Goal: Task Accomplishment & Management: Manage account settings

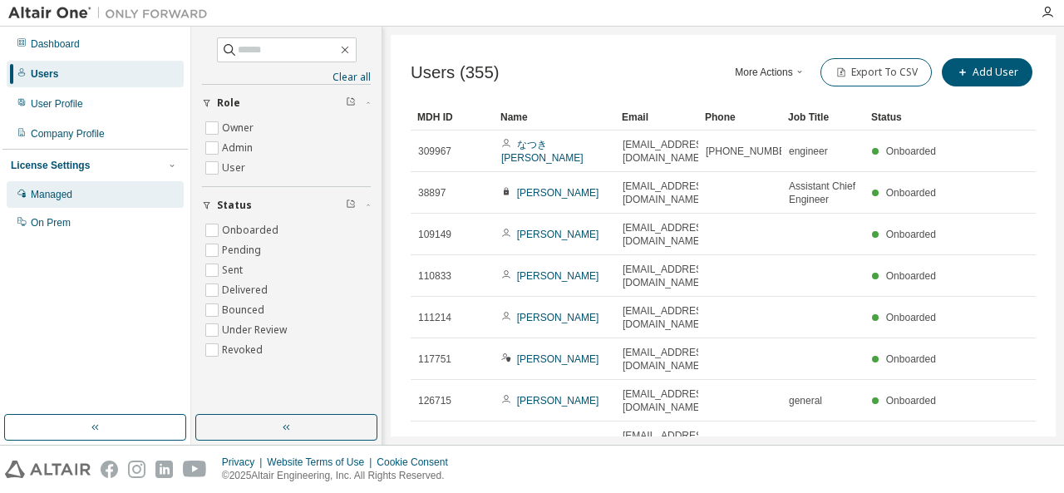
click at [81, 182] on div "Managed" at bounding box center [95, 194] width 177 height 27
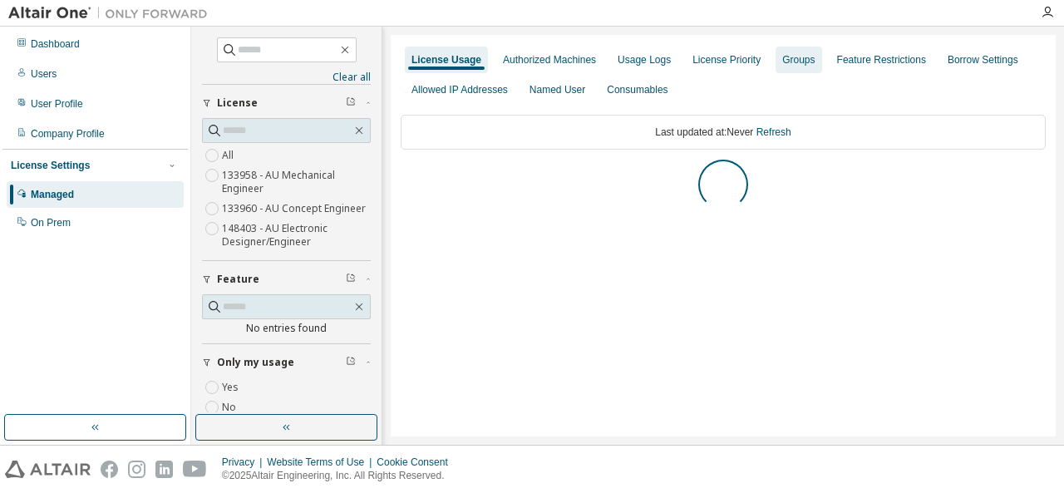
click at [782, 58] on div "Groups" at bounding box center [798, 59] width 32 height 13
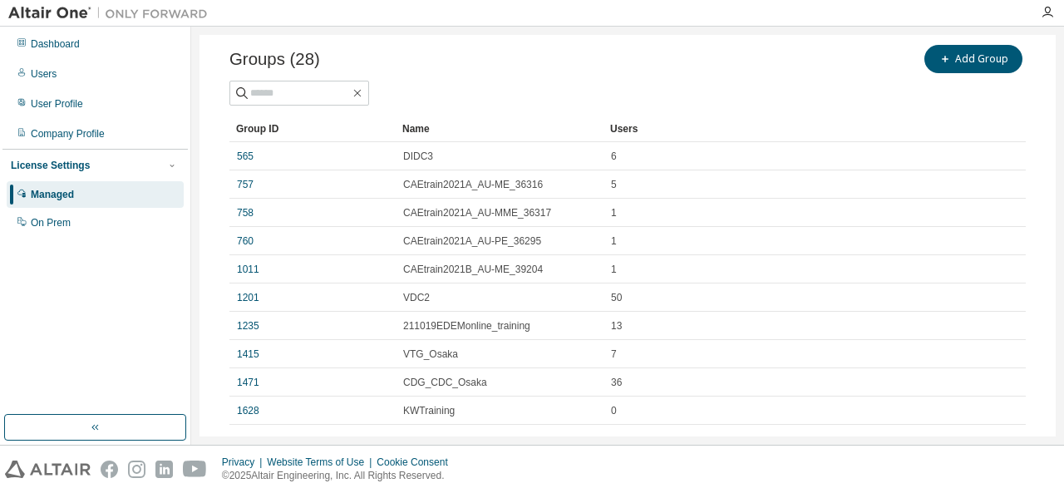
scroll to position [157, 0]
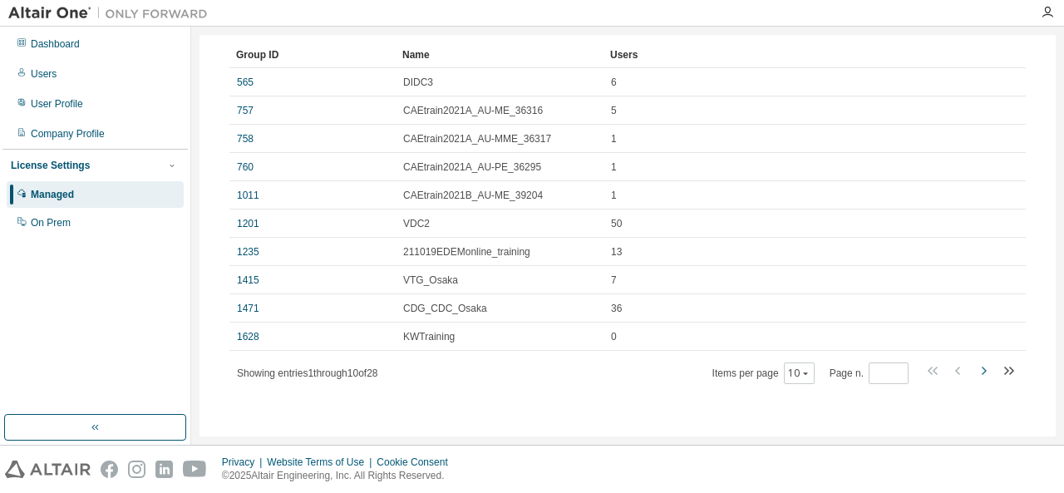
click at [981, 370] on icon "button" at bounding box center [983, 371] width 20 height 20
type input "*"
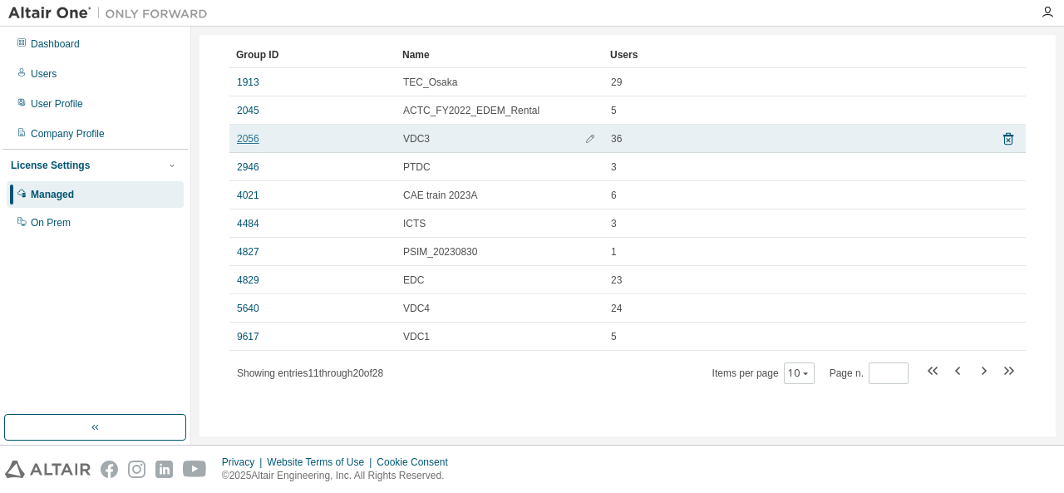
click at [244, 137] on link "2056" at bounding box center [248, 138] width 22 height 13
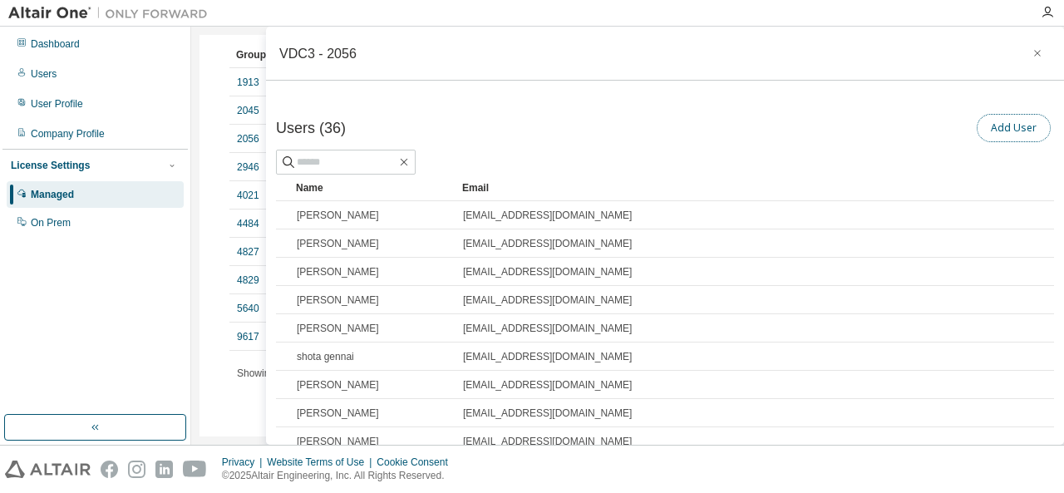
click at [999, 115] on button "Add User" at bounding box center [1014, 128] width 74 height 28
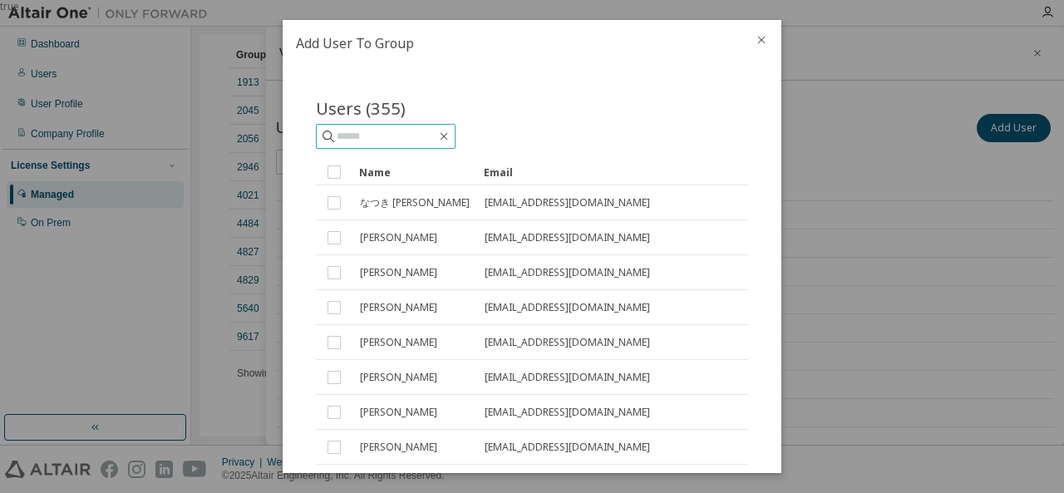
click at [422, 131] on input "text" at bounding box center [387, 136] width 100 height 17
type input "****"
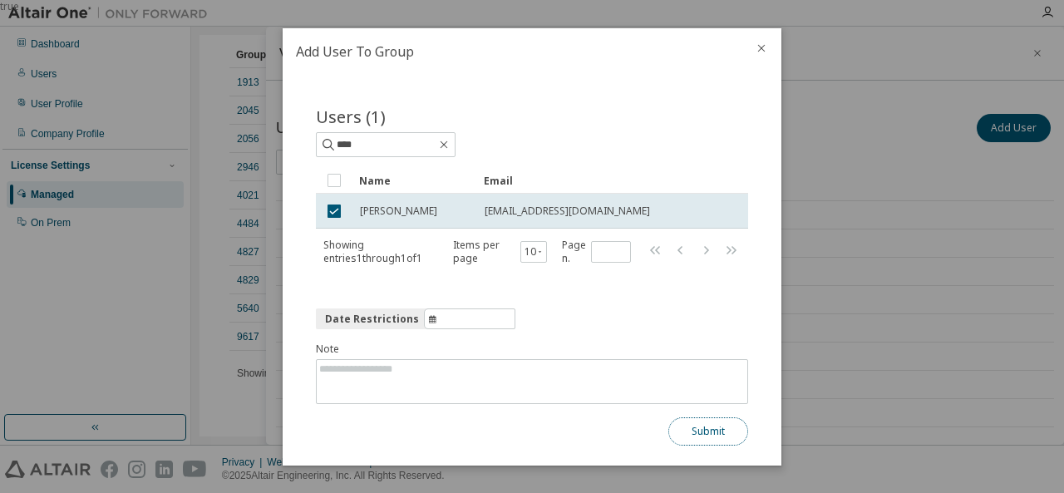
click at [703, 423] on button "Submit" at bounding box center [708, 431] width 80 height 28
